Goal: Answer question/provide support

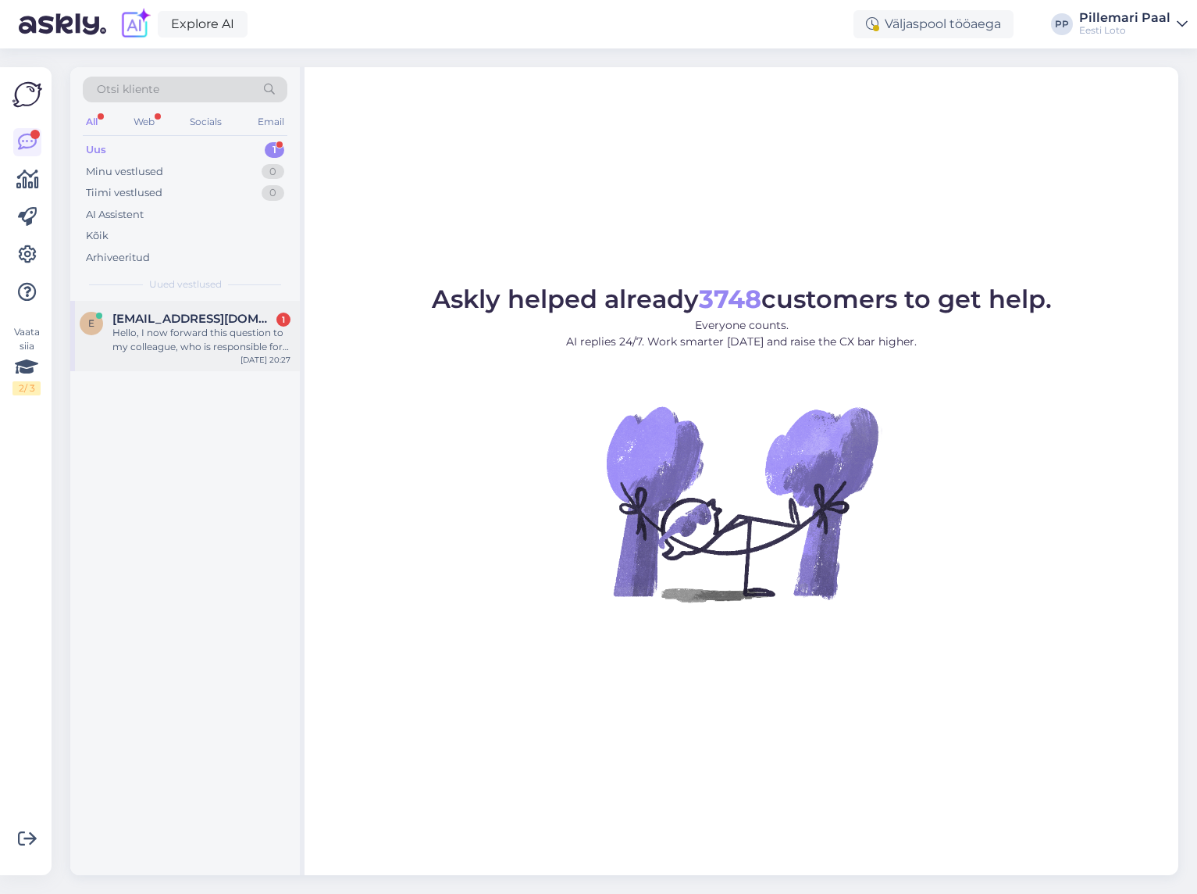
click at [206, 334] on div "Hello, I now forward this question to my colleague, who is responsible for this…" at bounding box center [201, 340] width 178 height 28
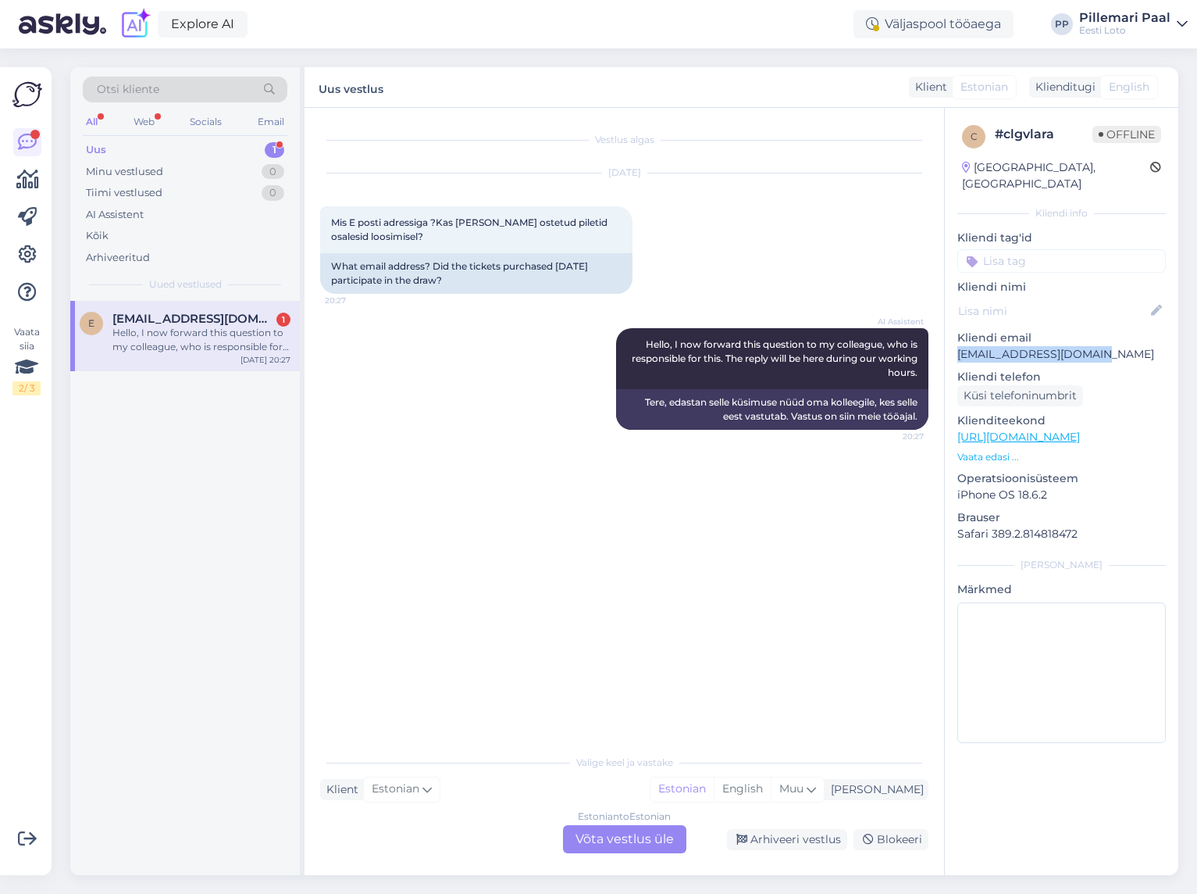
drag, startPoint x: 1111, startPoint y: 340, endPoint x: 956, endPoint y: 340, distance: 154.7
click at [958, 346] on p "[EMAIL_ADDRESS][DOMAIN_NAME]" at bounding box center [1062, 354] width 209 height 16
copy p "[EMAIL_ADDRESS][DOMAIN_NAME]"
click at [601, 848] on div "Estonian to Estonian Võta vestlus üle" at bounding box center [624, 839] width 123 height 28
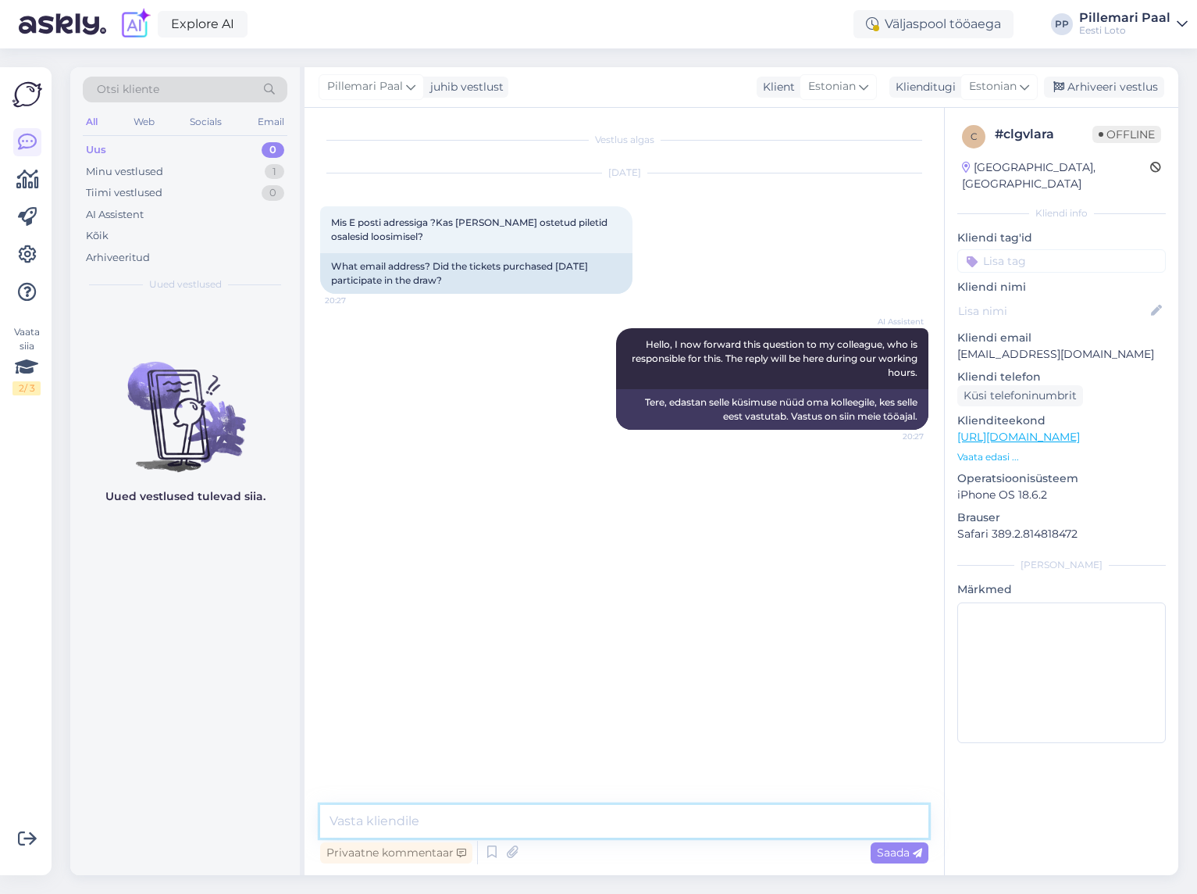
click at [572, 819] on textarea at bounding box center [624, 821] width 608 height 33
type textarea "Et saaksime Teile vastata, palun täpsustage oma küsimust."
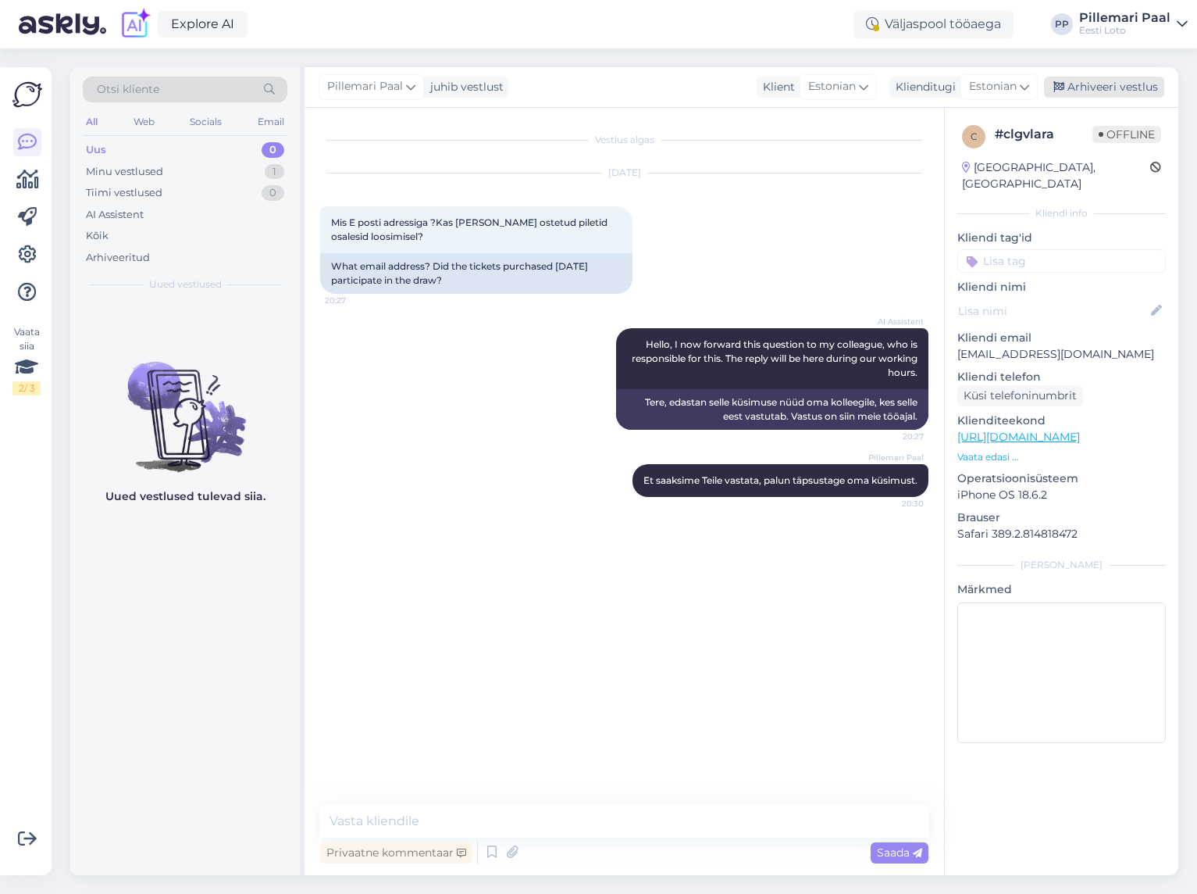
click at [1087, 84] on div "Arhiveeri vestlus" at bounding box center [1104, 87] width 120 height 21
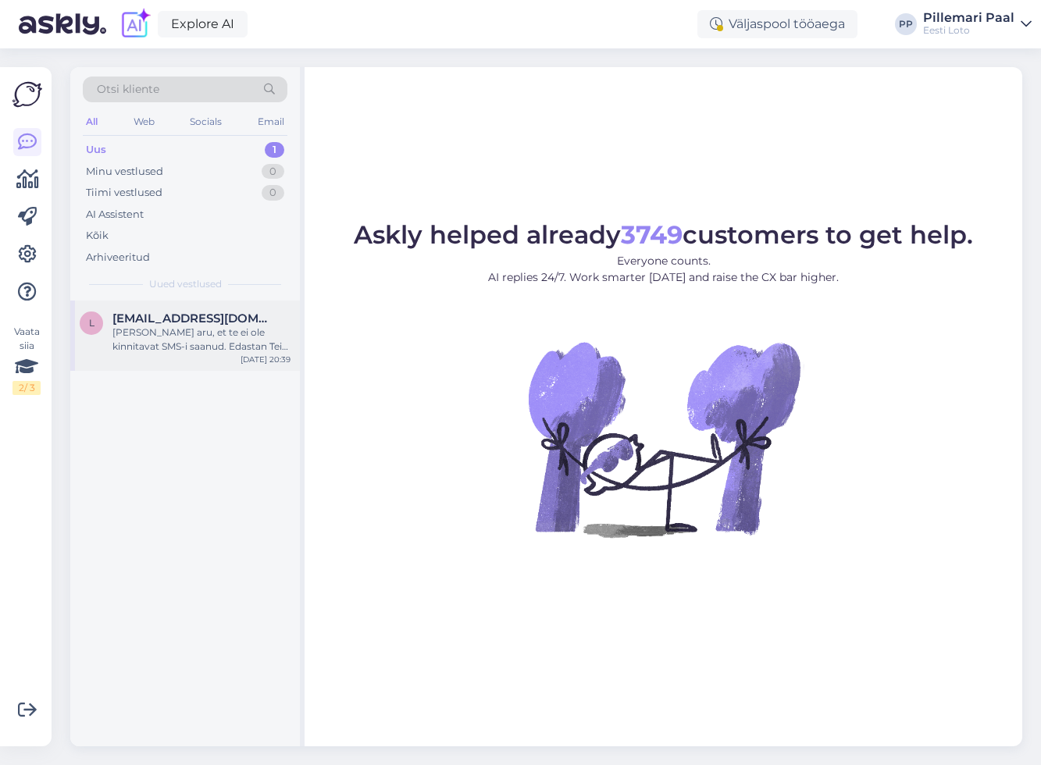
click at [164, 356] on div "L [EMAIL_ADDRESS][DOMAIN_NAME] [PERSON_NAME] aru, et te ei ole kinnitavat SMS-i…" at bounding box center [185, 336] width 230 height 70
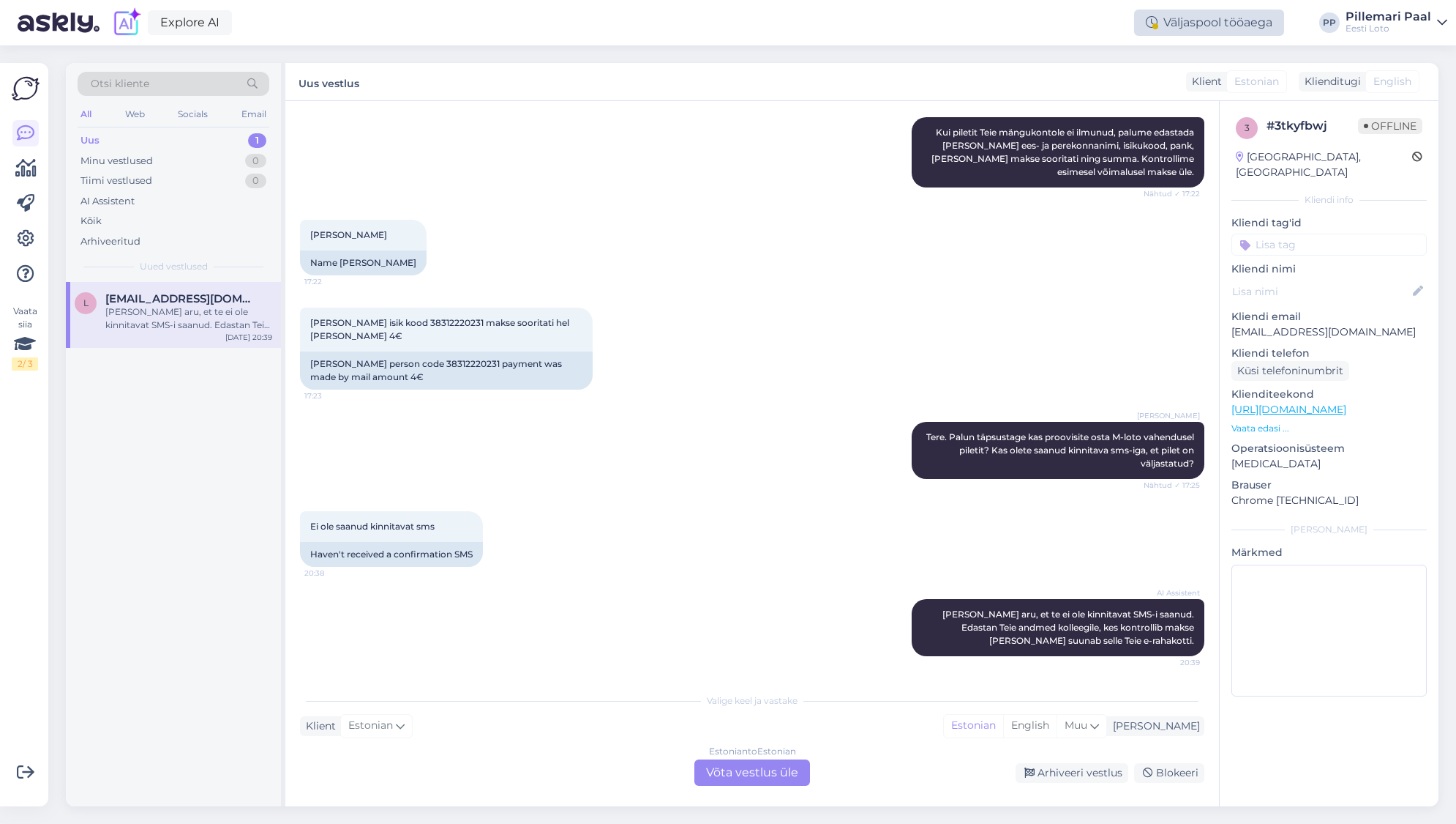
scroll to position [367, 0]
